Goal: Task Accomplishment & Management: Use online tool/utility

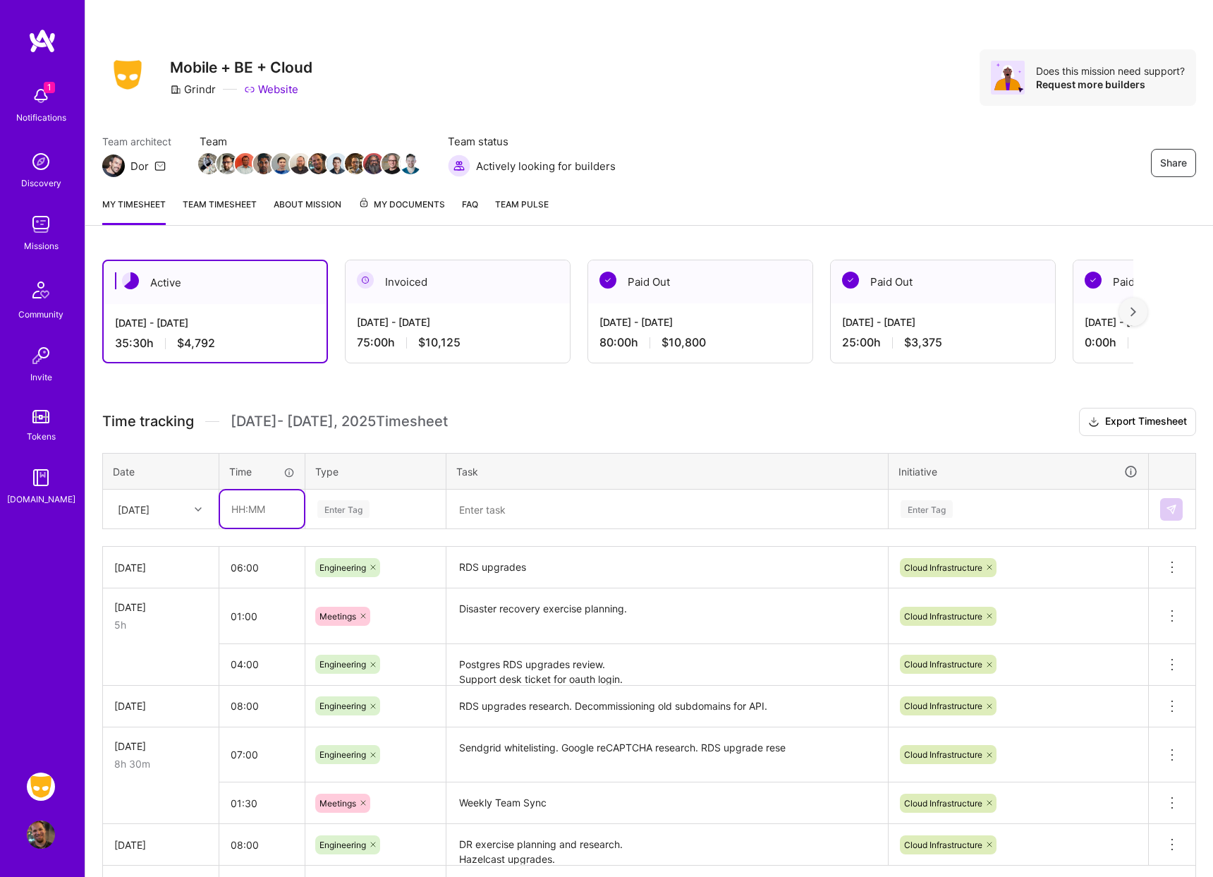
click at [249, 513] on input "text" at bounding box center [262, 508] width 84 height 37
type input "08:00"
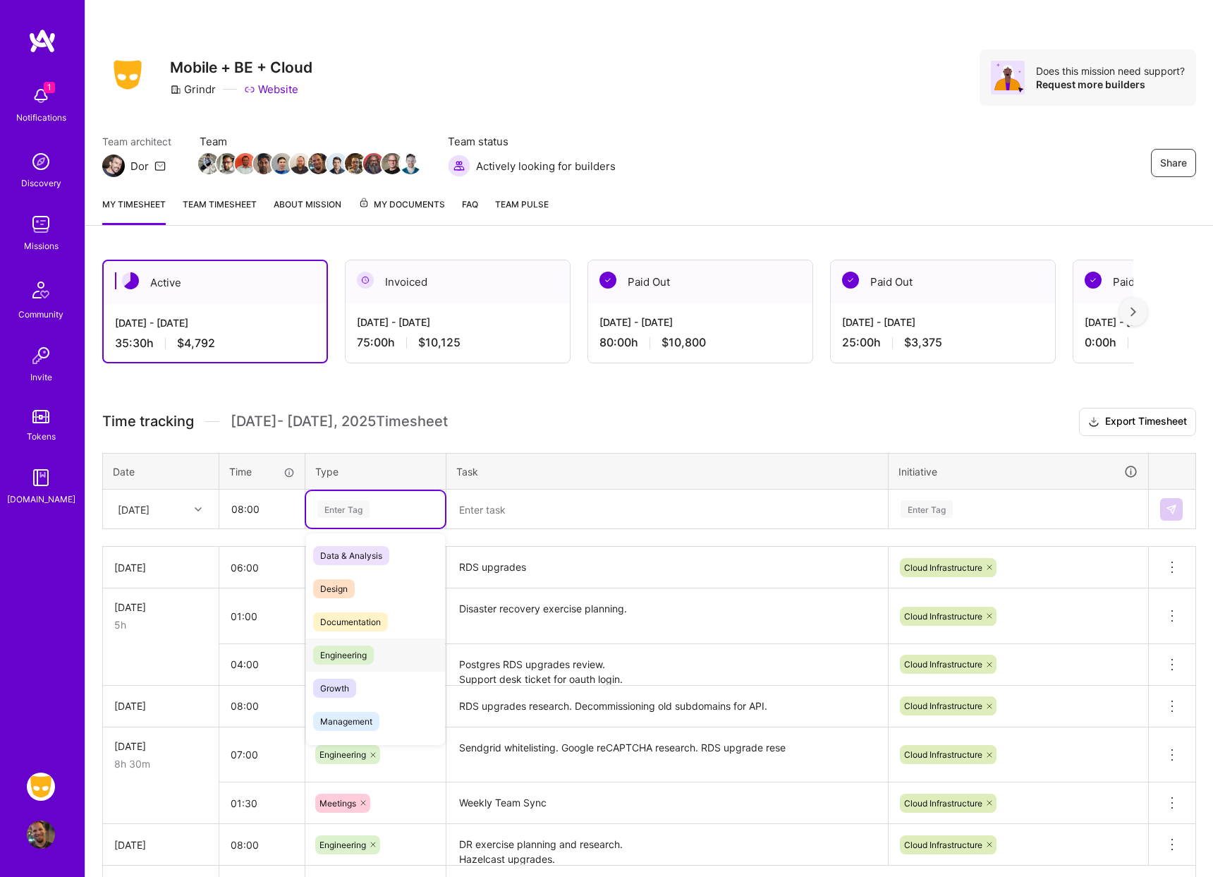
click at [346, 663] on span "Engineering" at bounding box center [343, 654] width 61 height 19
click at [514, 508] on textarea at bounding box center [667, 509] width 439 height 37
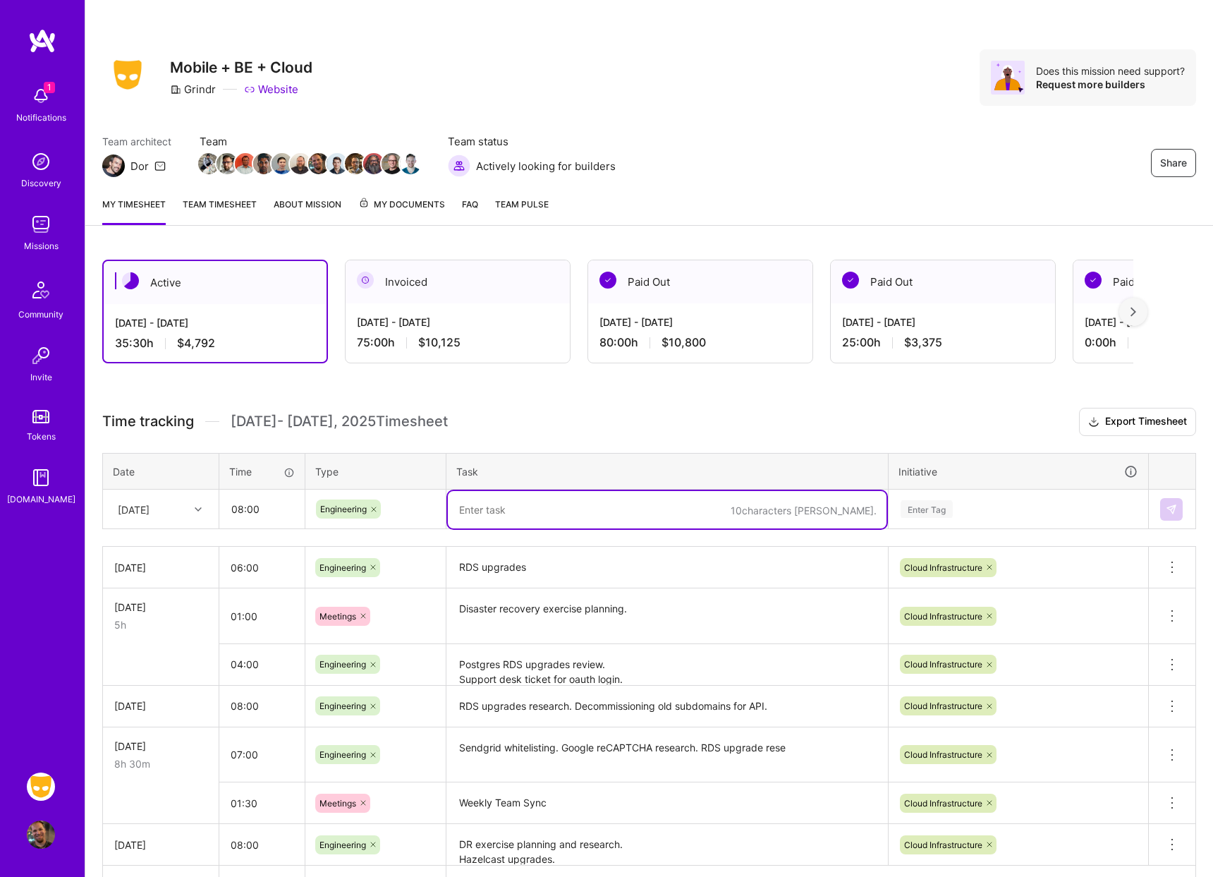
click at [914, 517] on div "Enter Tag" at bounding box center [927, 509] width 52 height 22
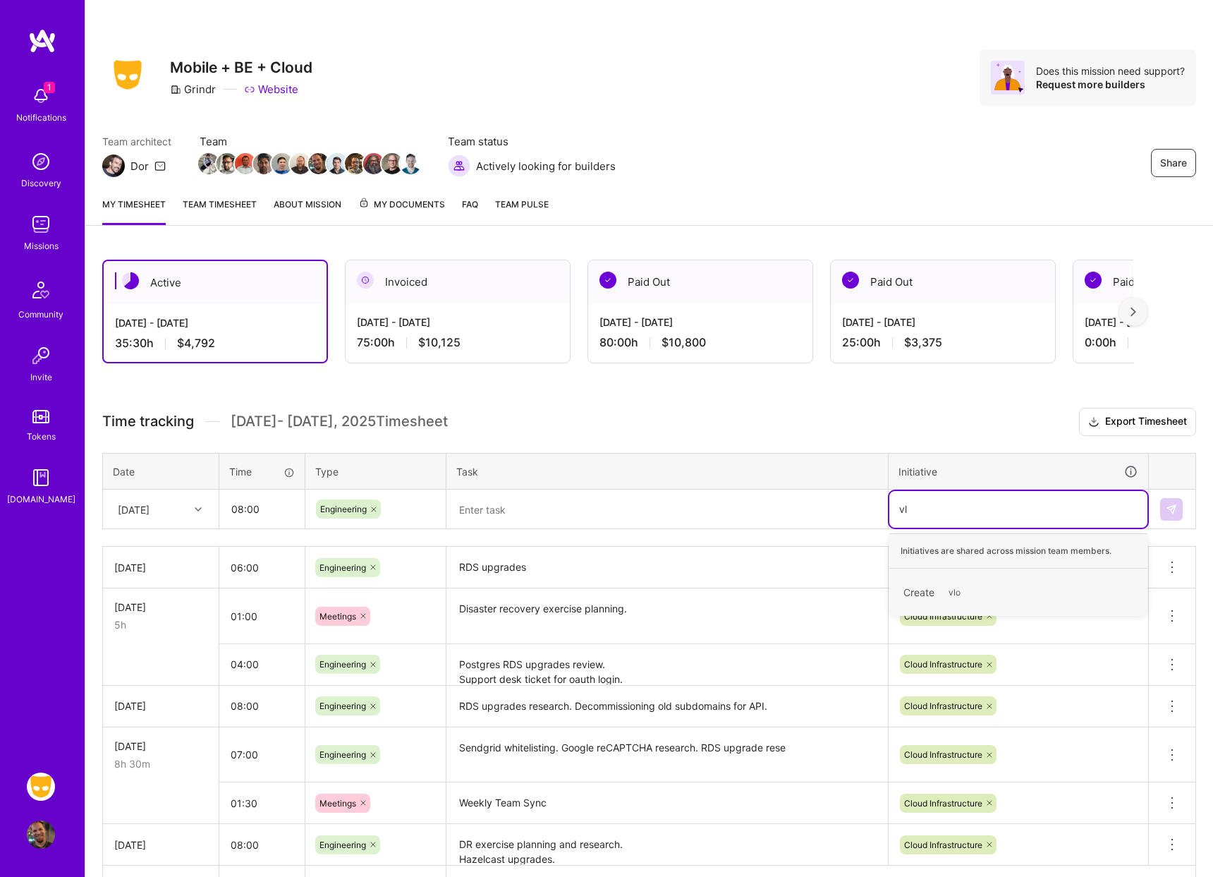
type input "v"
type input "clou"
click at [969, 584] on div "Cloud Infrastructure" at bounding box center [942, 585] width 78 height 15
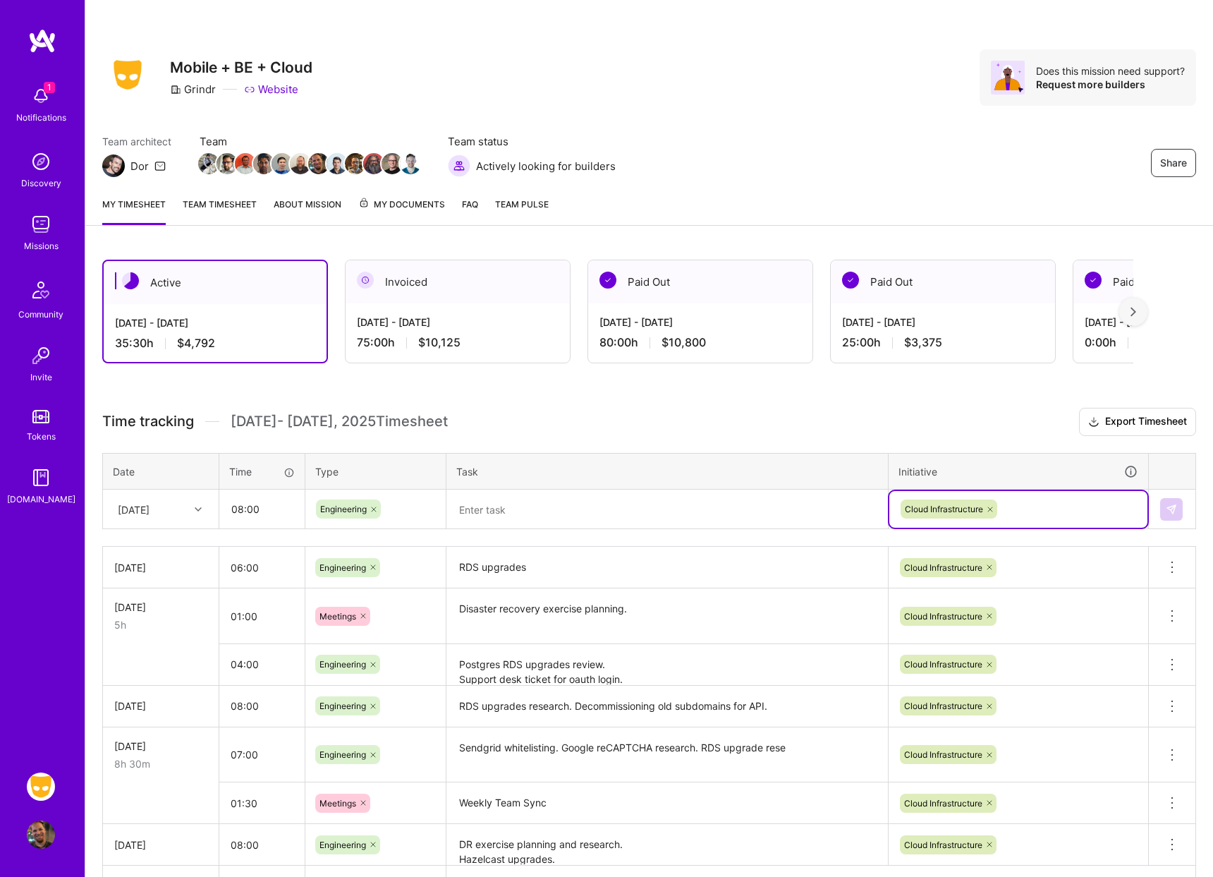
click at [698, 499] on textarea at bounding box center [667, 509] width 439 height 37
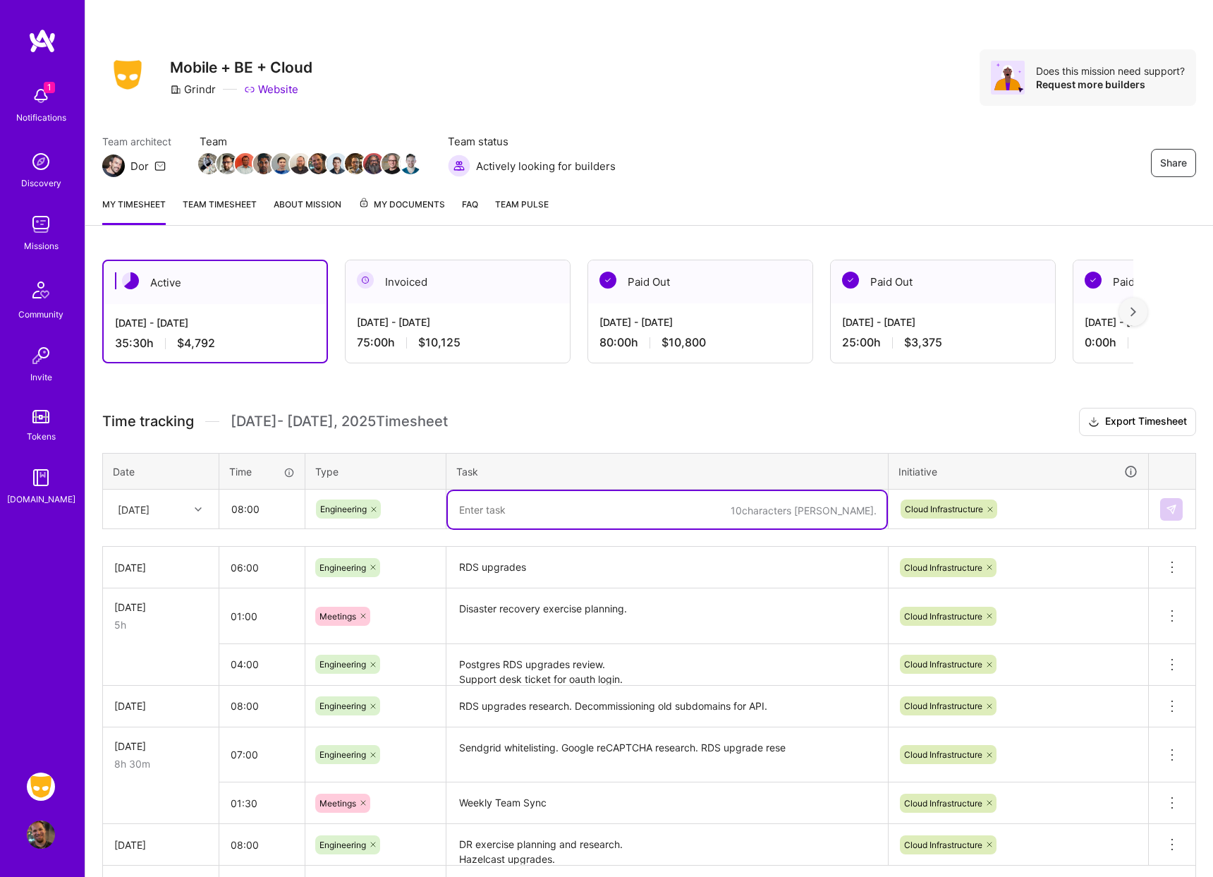
type textarea "f"
type textarea "Redis access and traefik routing"
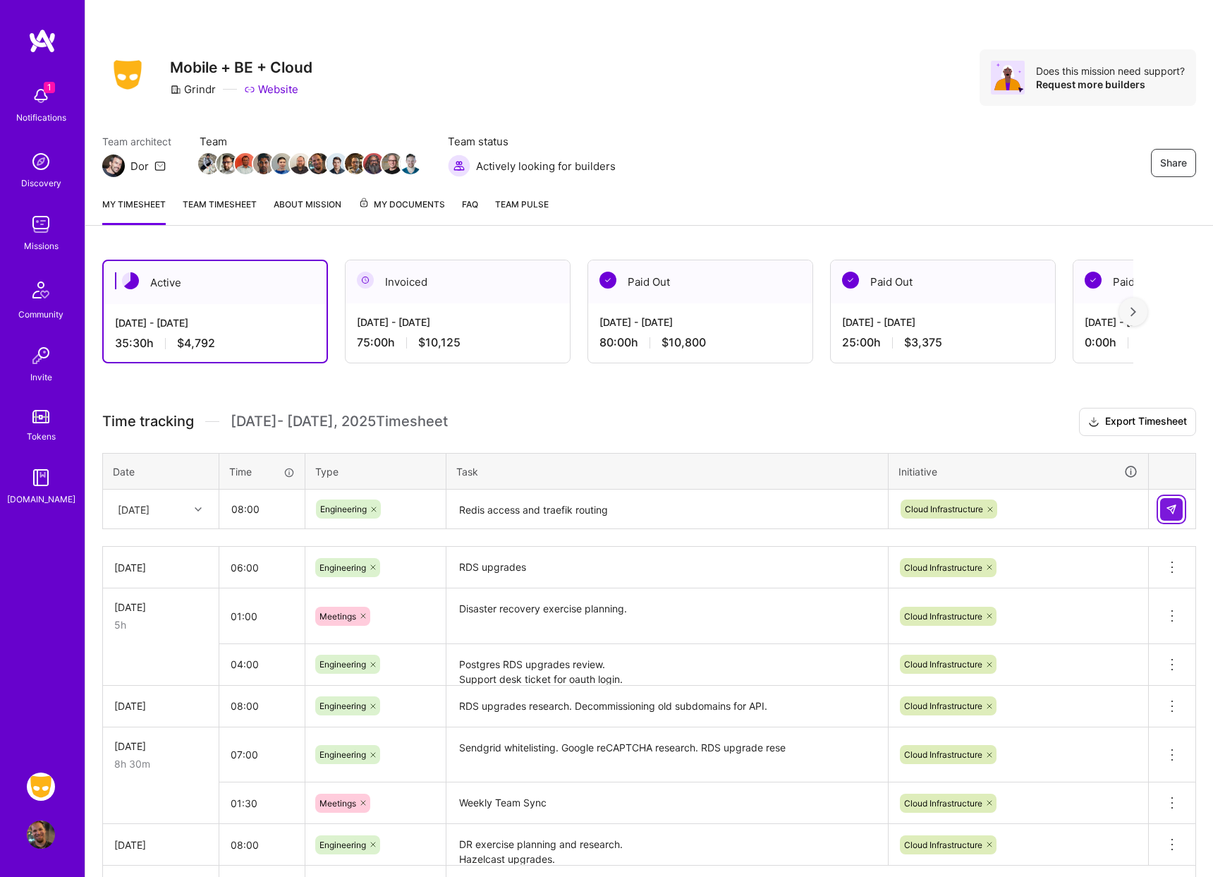
click at [1173, 506] on img at bounding box center [1171, 509] width 11 height 11
